Goal: Find specific page/section: Find specific page/section

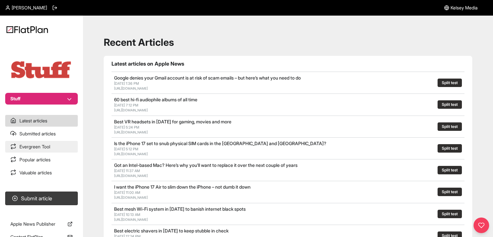
scroll to position [332, 0]
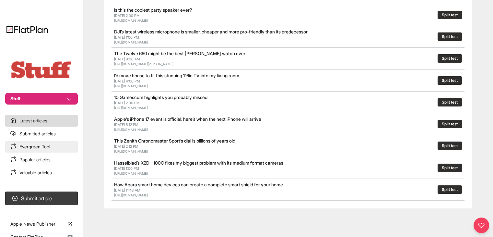
click at [50, 150] on link "Evergreen Tool" at bounding box center [41, 147] width 73 height 12
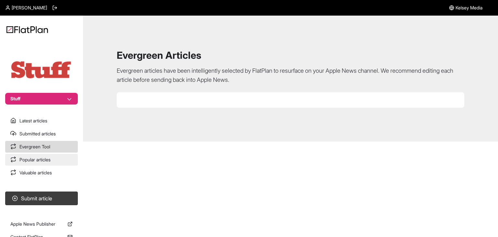
click at [59, 155] on link "Popular articles" at bounding box center [41, 160] width 73 height 12
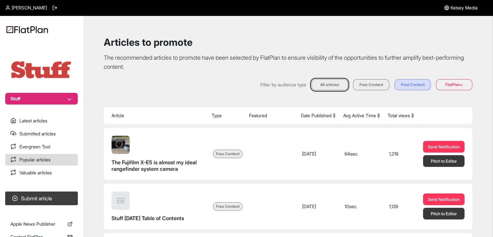
click at [397, 119] on button "Total views" at bounding box center [401, 115] width 26 height 6
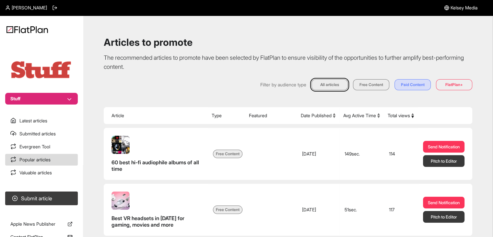
click at [397, 119] on button "Total views" at bounding box center [401, 115] width 26 height 6
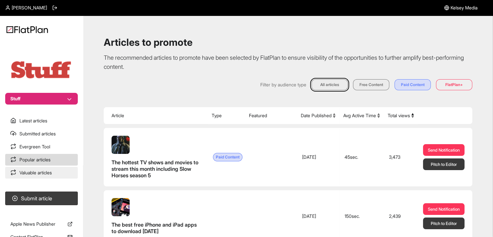
click at [61, 171] on link "Valuable articles" at bounding box center [41, 173] width 73 height 12
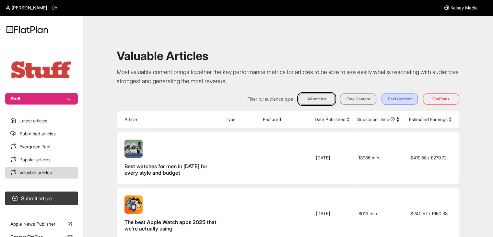
click at [451, 117] on icon at bounding box center [450, 118] width 3 height 3
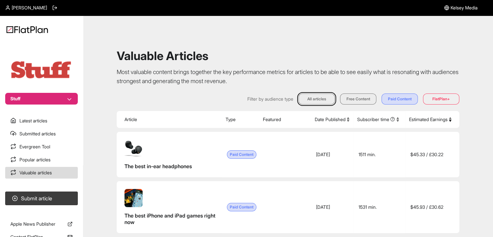
click at [451, 117] on icon at bounding box center [450, 118] width 3 height 3
